Goal: Task Accomplishment & Management: Manage account settings

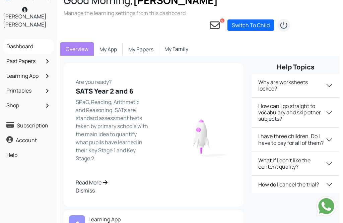
scroll to position [0, 0]
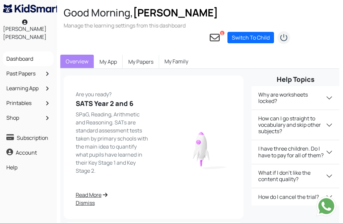
click at [192, 133] on div at bounding box center [201, 146] width 68 height 119
click at [7, 68] on link "Past Papers" at bounding box center [28, 73] width 47 height 11
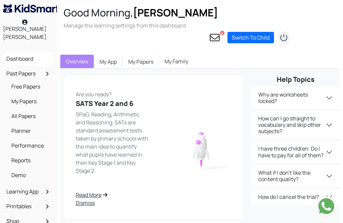
click at [17, 68] on link "Past Papers" at bounding box center [28, 73] width 47 height 11
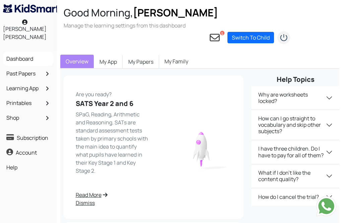
click at [8, 82] on link "Learning App" at bounding box center [28, 87] width 47 height 11
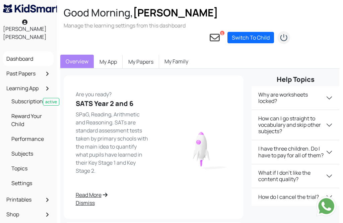
click at [21, 82] on link "Learning App" at bounding box center [28, 87] width 47 height 11
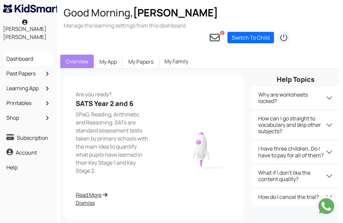
click at [8, 95] on li "Printables My Printables All Printables" at bounding box center [28, 102] width 51 height 15
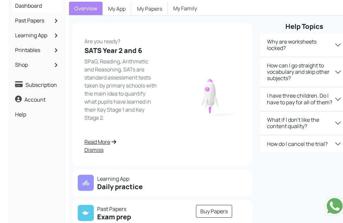
scroll to position [56, 0]
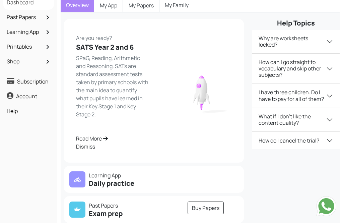
click at [146, 179] on h5 "Daily practice" at bounding box center [109, 183] width 81 height 8
click at [89, 179] on h5 "Daily practice" at bounding box center [109, 183] width 81 height 8
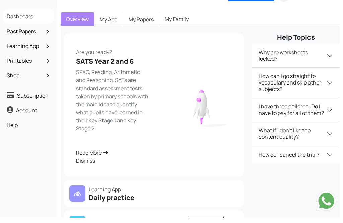
scroll to position [0, 0]
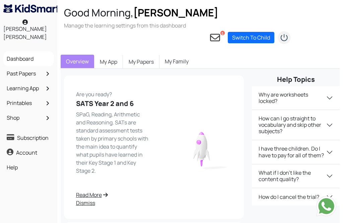
click at [97, 55] on link "My App" at bounding box center [108, 62] width 29 height 14
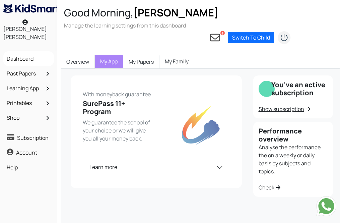
click at [133, 55] on link "My Papers" at bounding box center [141, 62] width 37 height 14
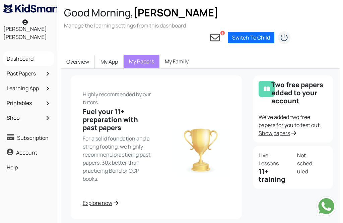
click at [189, 55] on link "My Family" at bounding box center [176, 61] width 34 height 13
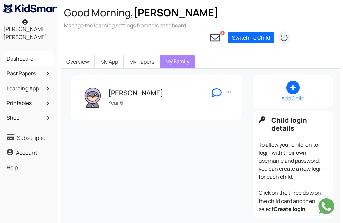
click at [100, 87] on img at bounding box center [93, 97] width 20 height 20
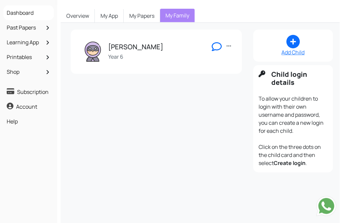
scroll to position [45, 0]
click at [11, 67] on link "Shop" at bounding box center [28, 72] width 47 height 11
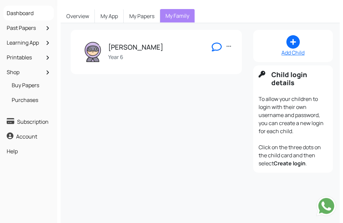
scroll to position [46, 0]
click at [13, 66] on link "Shop" at bounding box center [28, 71] width 47 height 11
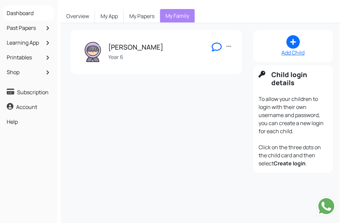
click at [13, 66] on link "Shop" at bounding box center [28, 71] width 47 height 11
click at [16, 52] on link "Printables" at bounding box center [28, 57] width 47 height 11
click at [10, 52] on link "Printables" at bounding box center [28, 57] width 47 height 11
click at [12, 37] on link "Learning App" at bounding box center [28, 42] width 47 height 11
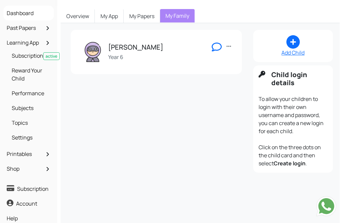
click at [12, 117] on link "Topics" at bounding box center [30, 122] width 41 height 11
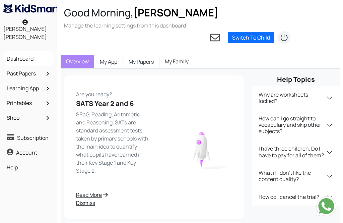
click at [26, 23] on div "[PERSON_NAME] [PERSON_NAME]" at bounding box center [25, 30] width 51 height 28
click at [22, 23] on icon at bounding box center [24, 21] width 5 height 5
click at [107, 55] on link "My App" at bounding box center [108, 62] width 29 height 14
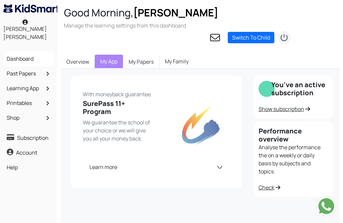
click at [80, 55] on link "Overview" at bounding box center [78, 62] width 34 height 14
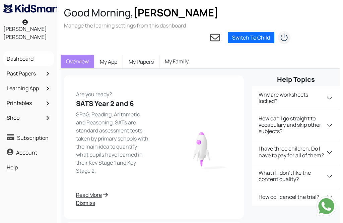
click at [323, 110] on button "How can I go straight to vocabulary and skip other subjects?" at bounding box center [296, 125] width 88 height 30
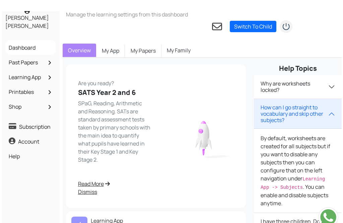
scroll to position [12, 0]
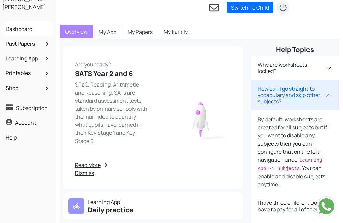
click at [303, 80] on button "How can I go straight to vocabulary and skip other subjects?" at bounding box center [295, 95] width 88 height 30
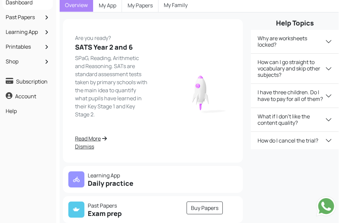
scroll to position [56, 1]
click at [4, 105] on div "× Dashboard Past Papers Free Papers My Papers All Papers Planner Performance Re…" at bounding box center [27, 116] width 57 height 243
click at [3, 105] on div "× Dashboard Past Papers Free Papers My Papers All Papers Planner Performance Re…" at bounding box center [27, 116] width 57 height 243
click at [7, 105] on link "Help" at bounding box center [27, 110] width 47 height 11
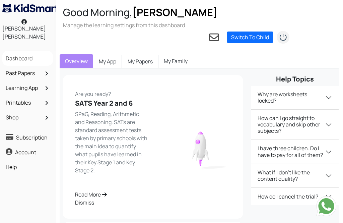
scroll to position [0, 1]
click at [6, 68] on link "Past Papers" at bounding box center [27, 73] width 47 height 11
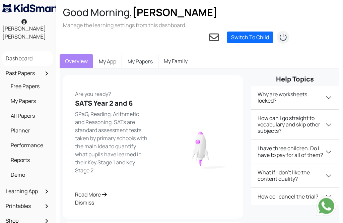
scroll to position [0, 1]
click at [6, 100] on ul "Free Papers My Papers All Papers Planner Performance Reports Demo" at bounding box center [27, 130] width 47 height 103
click at [11, 110] on link "All Papers" at bounding box center [29, 115] width 41 height 11
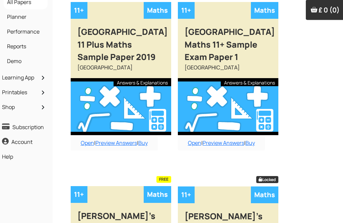
click at [9, 72] on link "Learning App" at bounding box center [24, 77] width 47 height 11
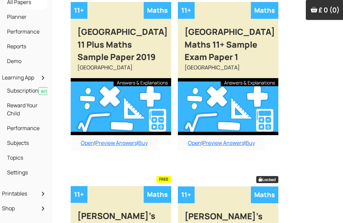
scroll to position [114, 5]
click at [9, 122] on link "Performance" at bounding box center [25, 127] width 41 height 11
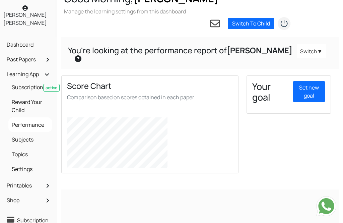
click at [309, 81] on link "Set new goal" at bounding box center [309, 91] width 32 height 21
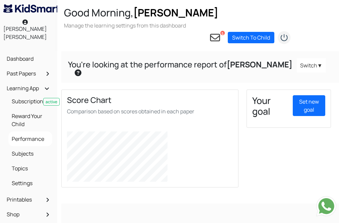
click at [297, 58] on link "Switch" at bounding box center [311, 65] width 29 height 14
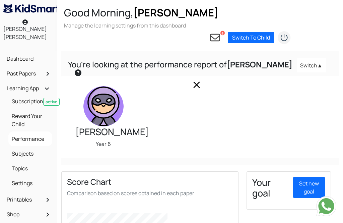
click at [297, 58] on link "Switch" at bounding box center [311, 65] width 29 height 14
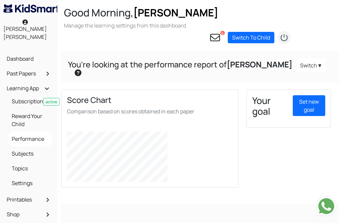
click at [22, 68] on link "Past Papers" at bounding box center [28, 73] width 47 height 11
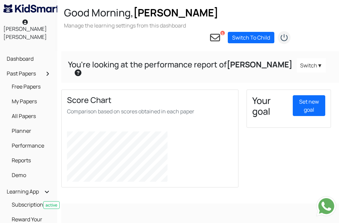
click at [11, 68] on link "Past Papers" at bounding box center [28, 73] width 47 height 11
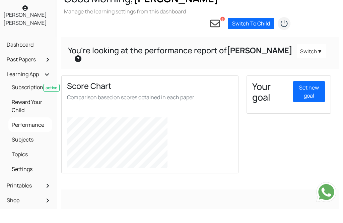
click at [14, 82] on link "Learning App" at bounding box center [28, 87] width 47 height 11
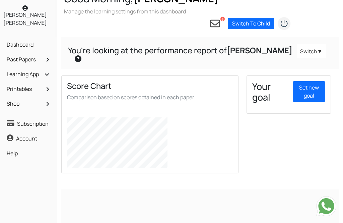
click at [10, 83] on link "Printables" at bounding box center [28, 88] width 47 height 11
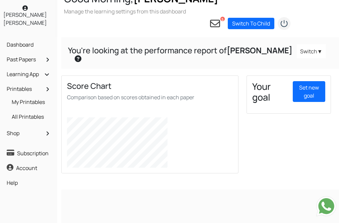
click at [11, 83] on link "Printables" at bounding box center [28, 88] width 47 height 11
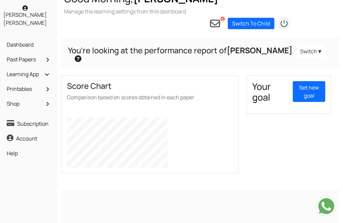
scroll to position [0, 0]
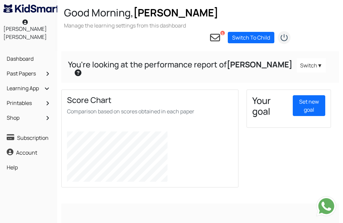
click at [4, 51] on li "Dashboard" at bounding box center [28, 58] width 51 height 15
click at [14, 53] on link "Dashboard" at bounding box center [28, 58] width 47 height 11
click at [16, 53] on link "Dashboard" at bounding box center [28, 58] width 47 height 11
